Goal: Task Accomplishment & Management: Complete application form

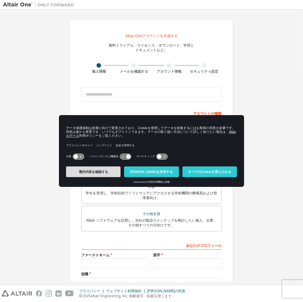
click at [102, 169] on button "選択内容を確認する" at bounding box center [93, 171] width 55 height 11
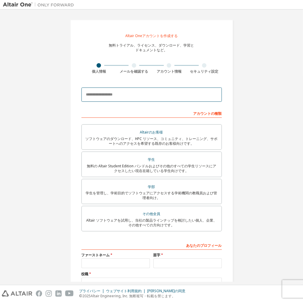
click at [152, 94] on input "email" at bounding box center [151, 94] width 140 height 14
type input "**********"
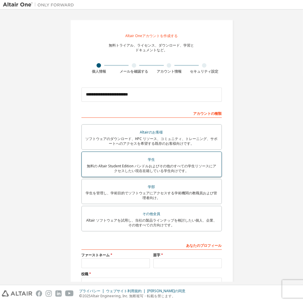
click at [162, 163] on div "学生" at bounding box center [151, 159] width 133 height 8
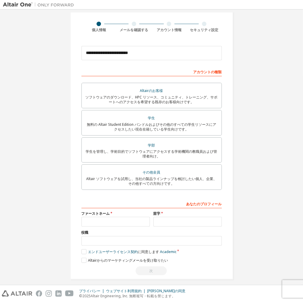
scroll to position [47, 0]
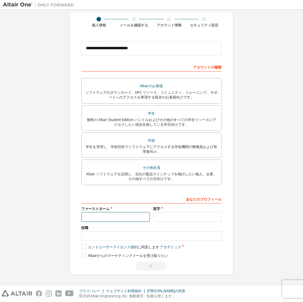
click at [133, 219] on input "text" at bounding box center [115, 217] width 68 height 10
type input "******"
click at [162, 215] on input "text" at bounding box center [187, 217] width 68 height 10
type input "****"
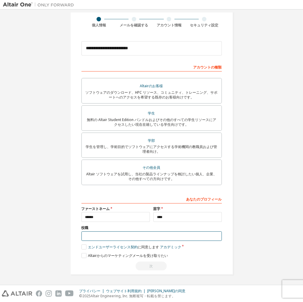
click at [154, 236] on input "text" at bounding box center [151, 236] width 140 height 10
click at [84, 248] on label "エンドユーザーライセンス契約 に同意します アカデミック" at bounding box center [131, 246] width 100 height 5
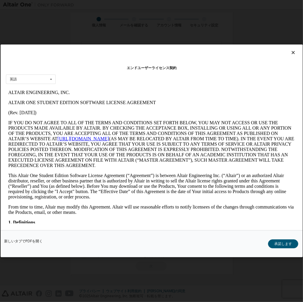
scroll to position [0, 0]
click at [283, 241] on font "承諾します" at bounding box center [283, 243] width 18 height 5
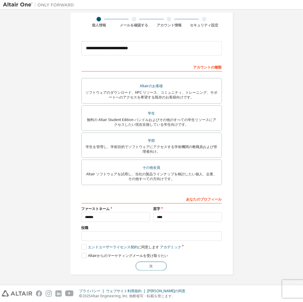
click at [152, 264] on button "次" at bounding box center [151, 265] width 31 height 9
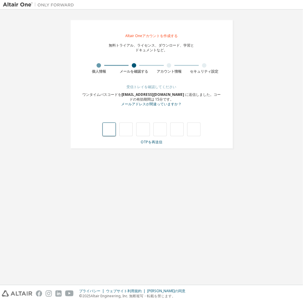
type input "*"
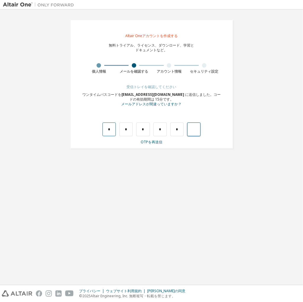
type input "*"
